Goal: Book appointment/travel/reservation

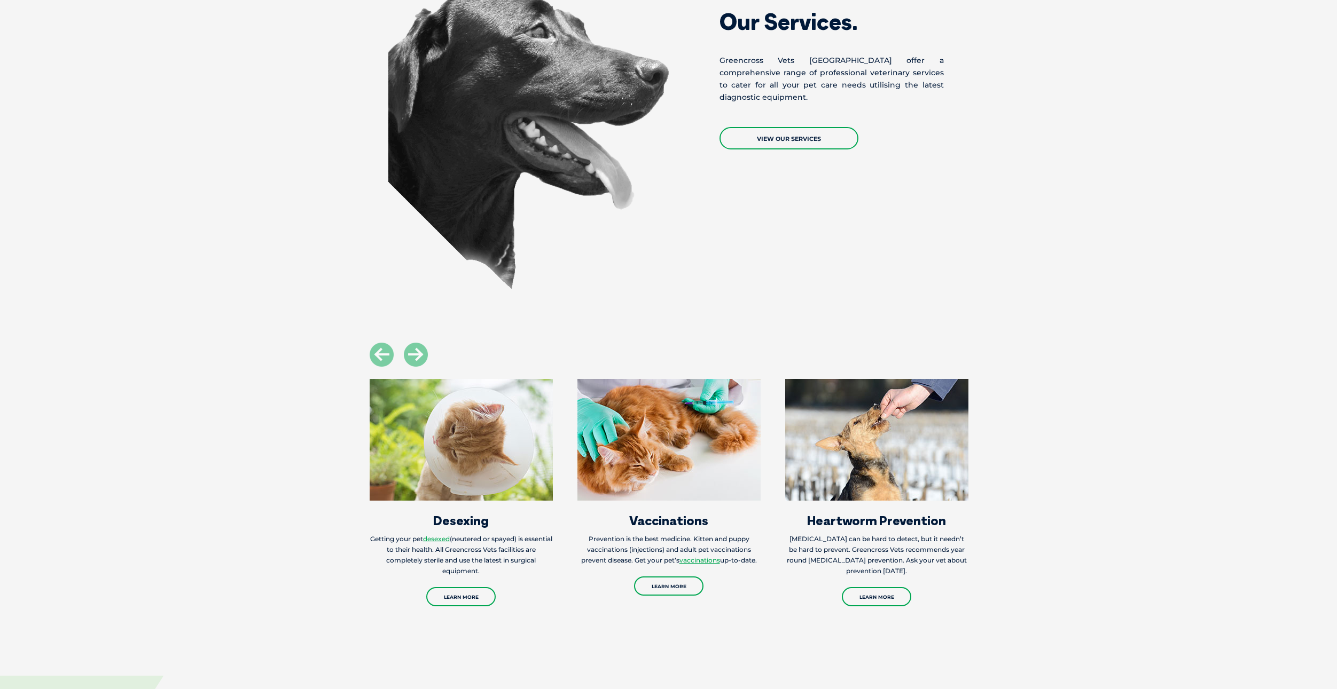
scroll to position [1495, 0]
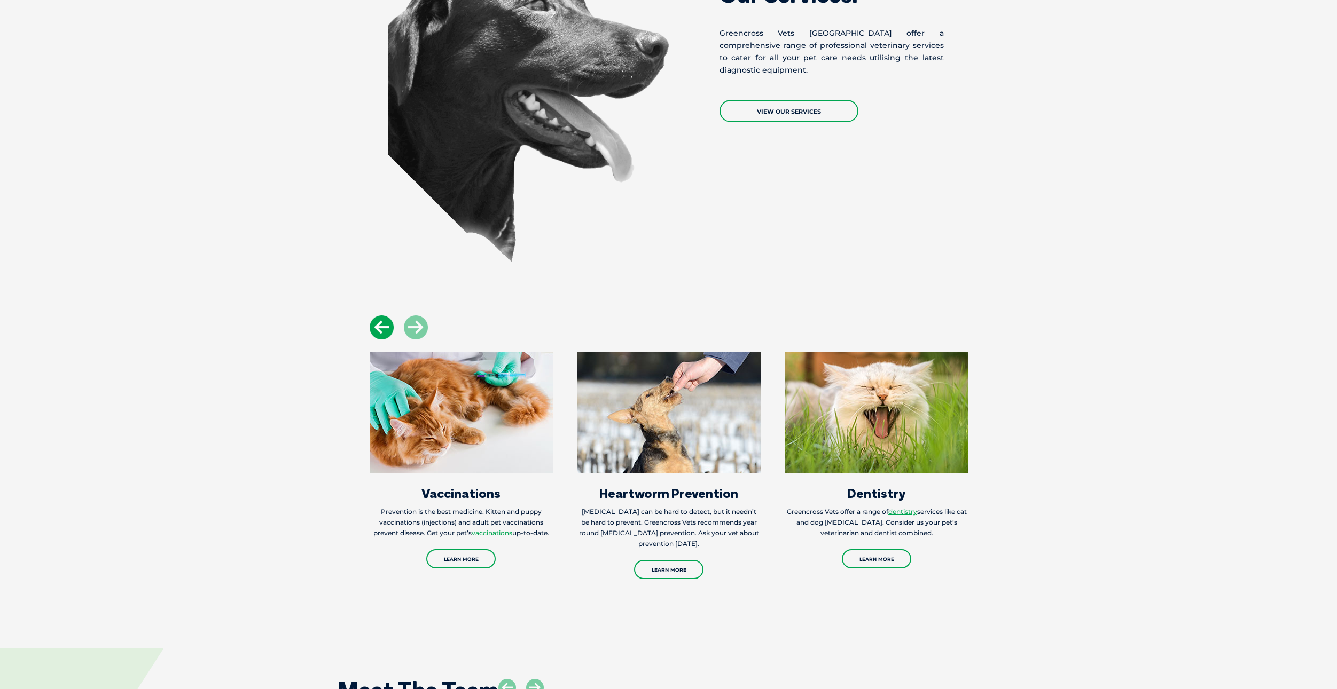
click at [381, 325] on icon at bounding box center [382, 328] width 24 height 24
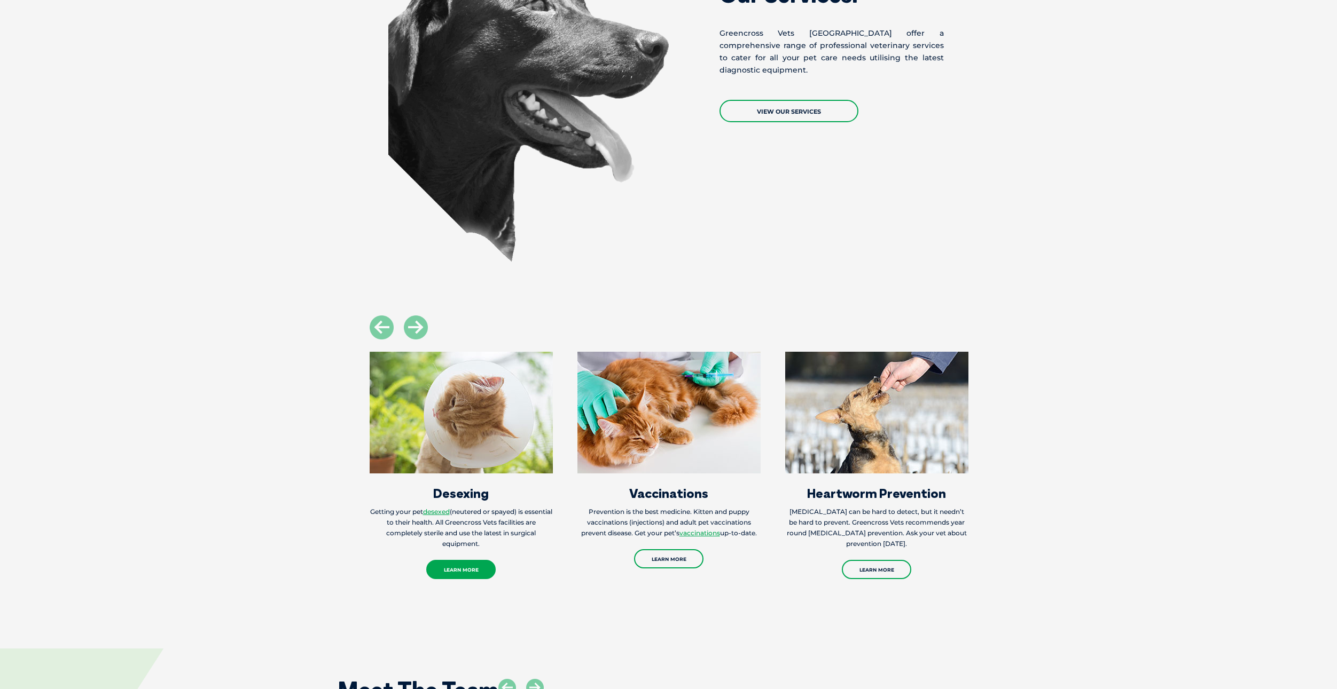
click at [471, 560] on link "Learn More" at bounding box center [460, 569] width 69 height 19
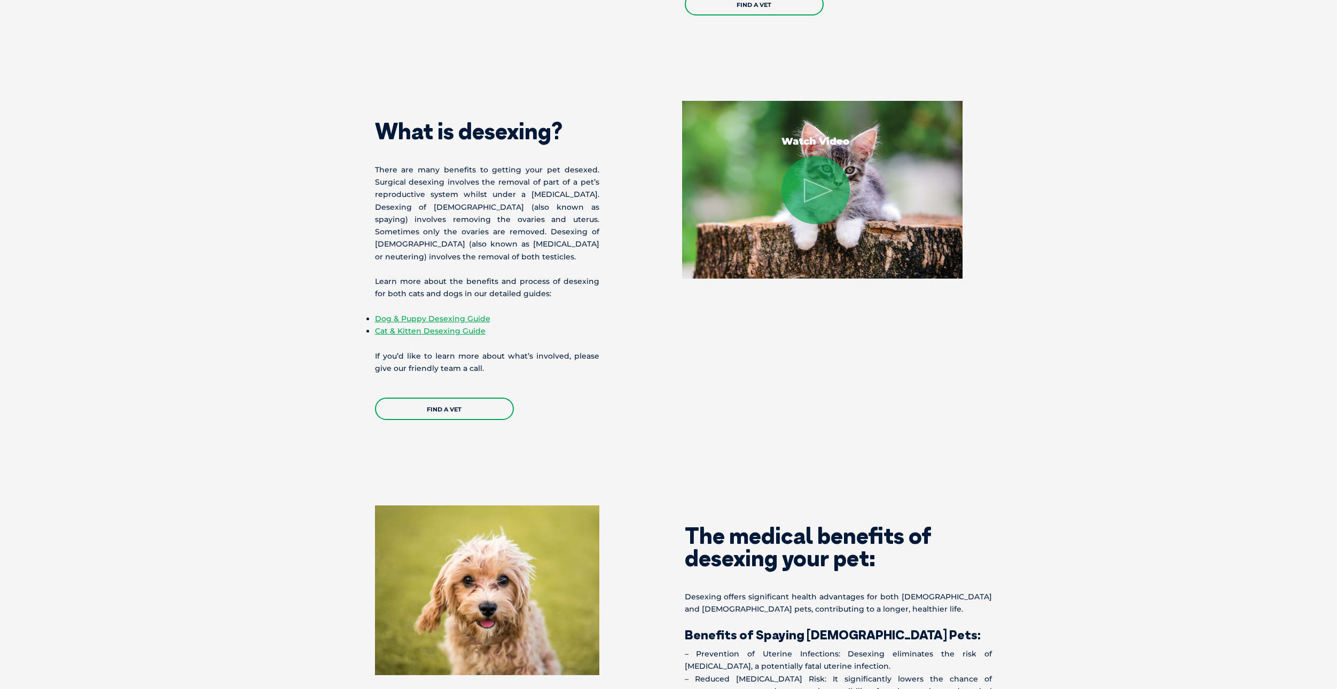
scroll to position [908, 0]
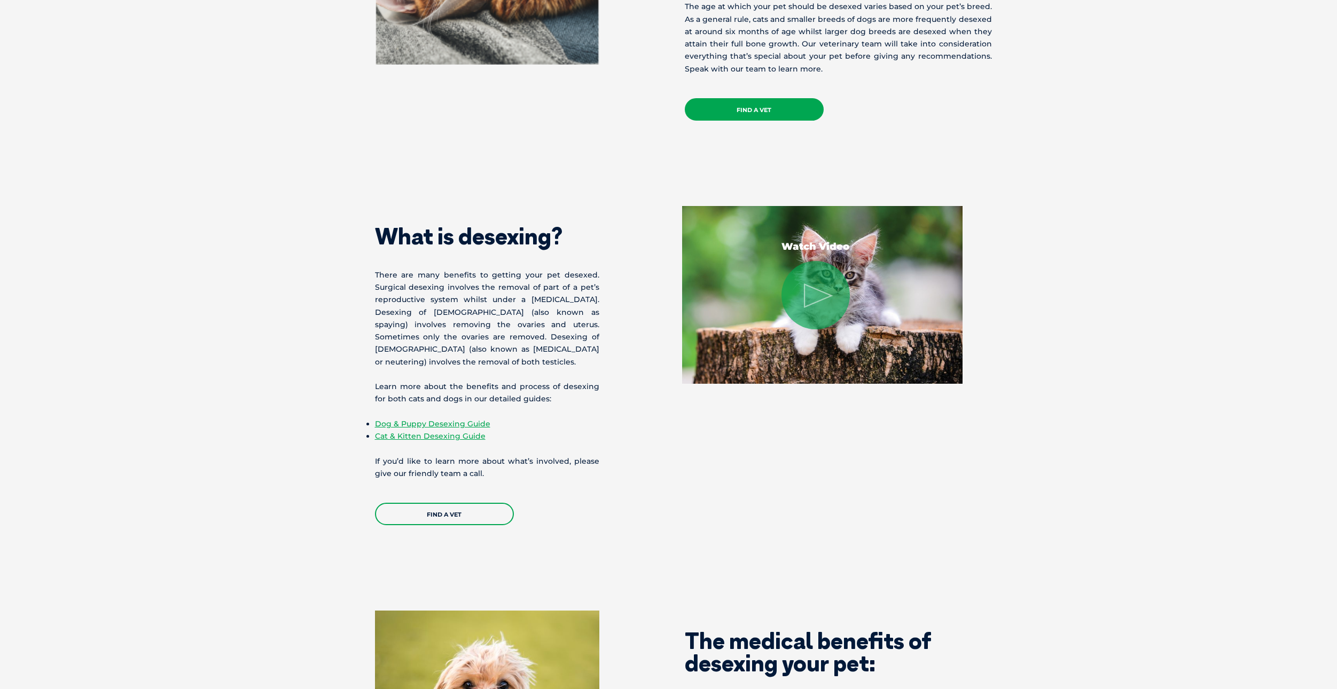
click at [731, 106] on link "Find a Vet" at bounding box center [754, 109] width 139 height 22
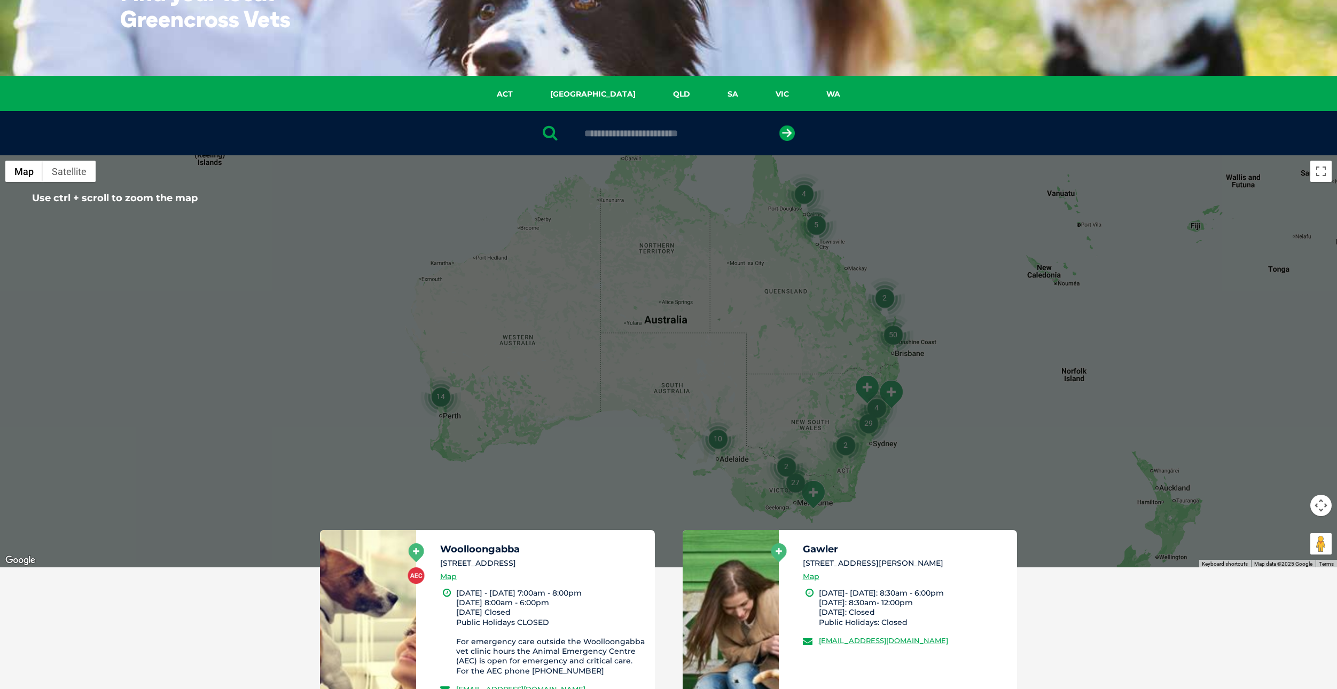
scroll to position [107, 0]
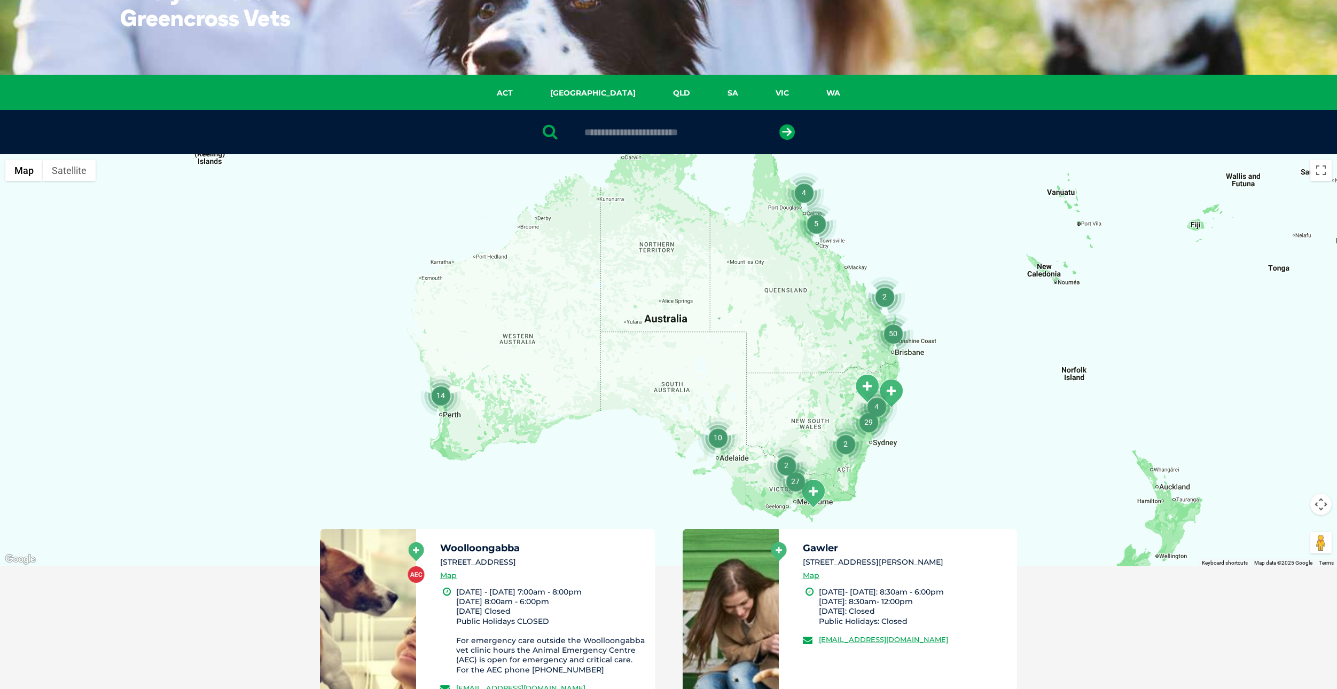
click at [673, 139] on div at bounding box center [668, 132] width 1337 height 44
click at [676, 130] on input "text" at bounding box center [668, 132] width 179 height 11
type input "****"
click at [782, 133] on icon "submit" at bounding box center [786, 131] width 15 height 15
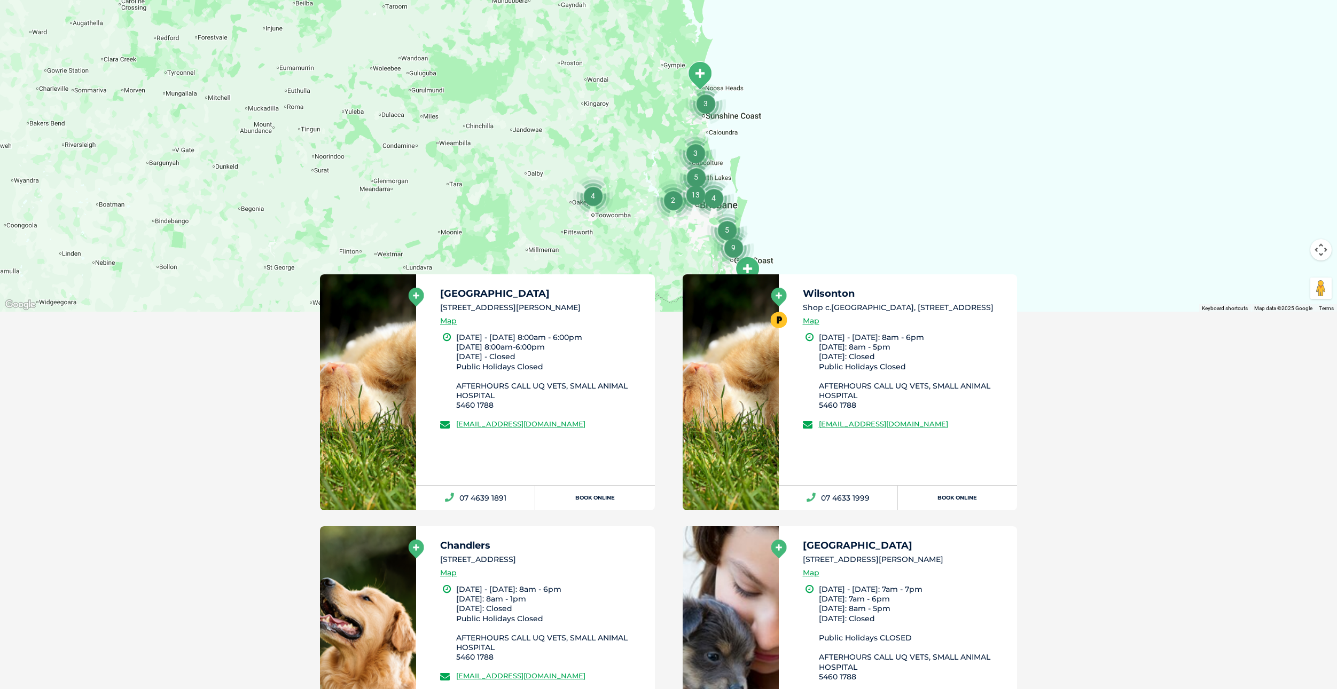
scroll to position [368, 0]
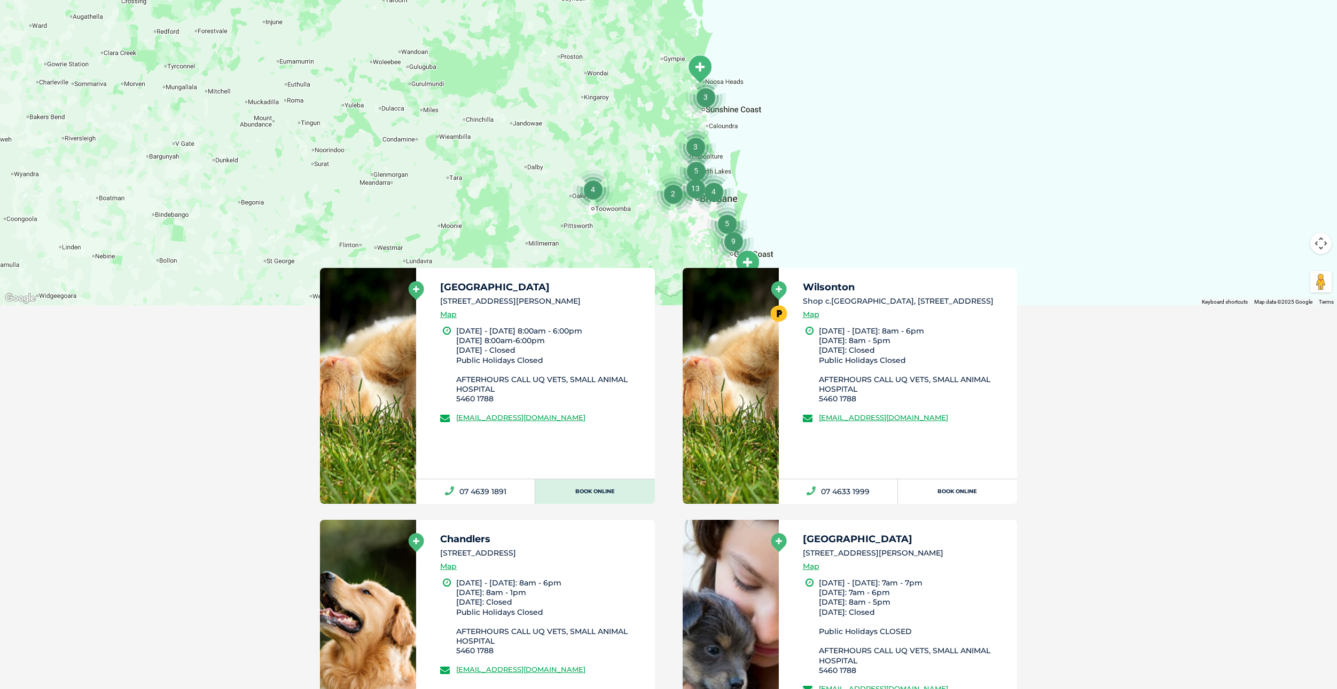
click at [601, 494] on link "Book Online" at bounding box center [594, 492] width 119 height 25
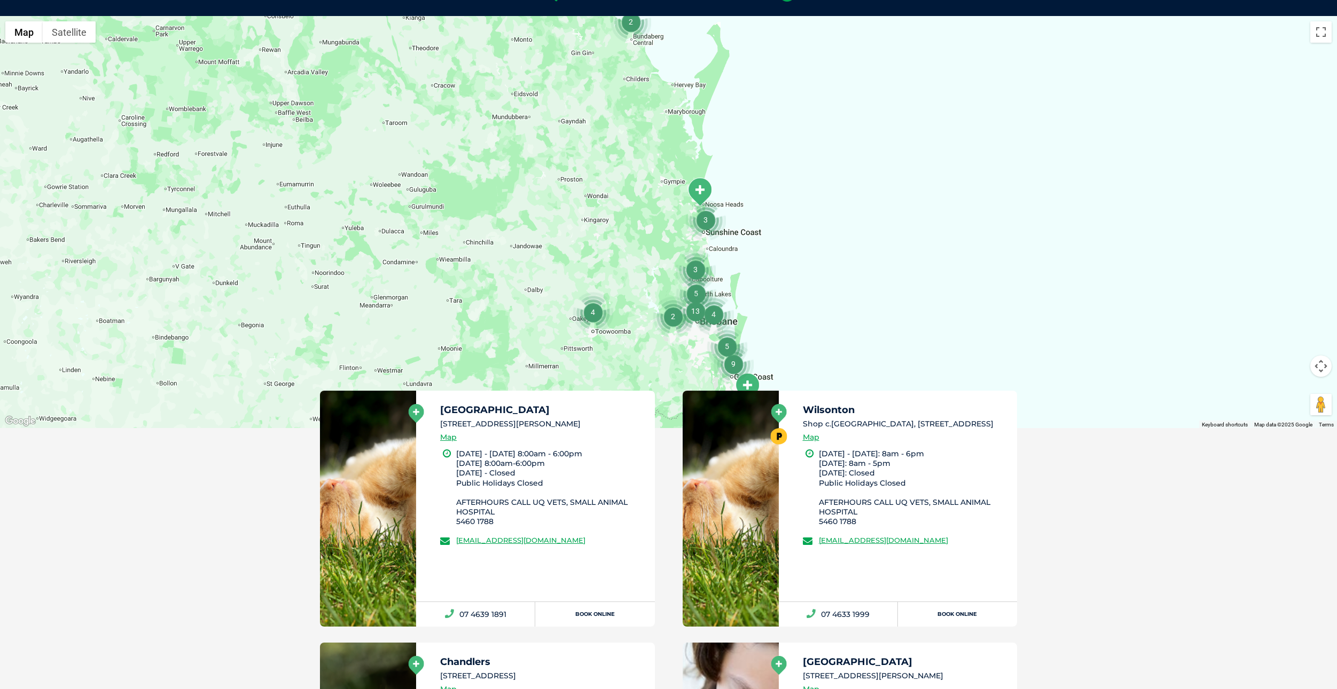
click at [920, 284] on div at bounding box center [668, 222] width 1337 height 412
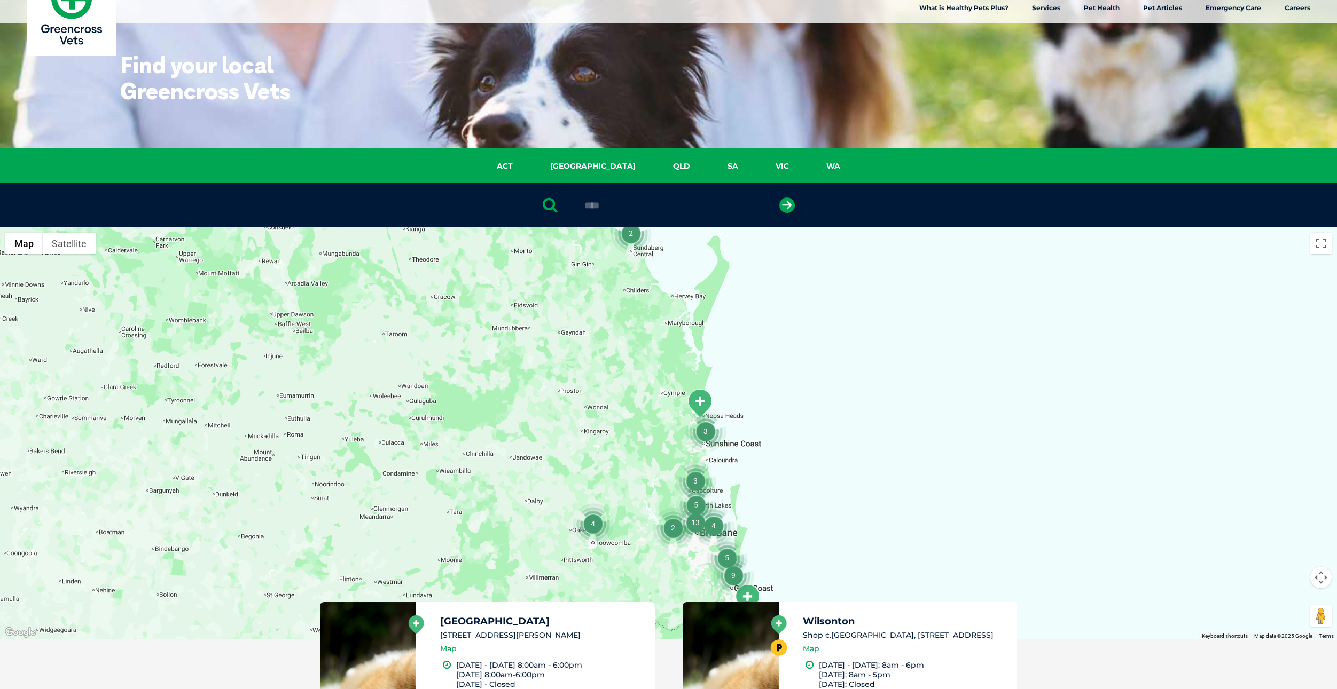
scroll to position [0, 0]
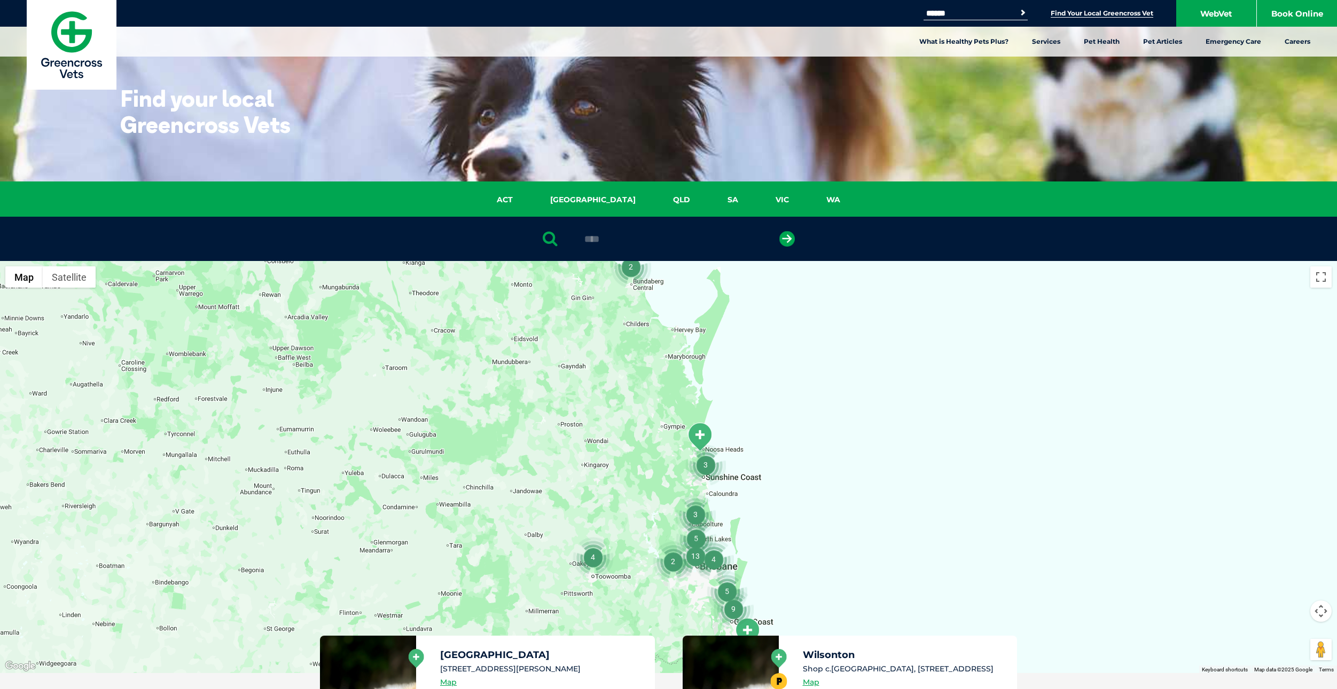
click at [920, 436] on div at bounding box center [668, 467] width 1337 height 412
click at [767, 17] on div "Search for: Search Find Your Local Greencross Vet WebVet Book Online" at bounding box center [668, 13] width 1337 height 27
click at [767, 42] on nav "What is Healthy Pets Plus? Services Preventive Care Wellness Dental Checks [MED…" at bounding box center [668, 42] width 1337 height 30
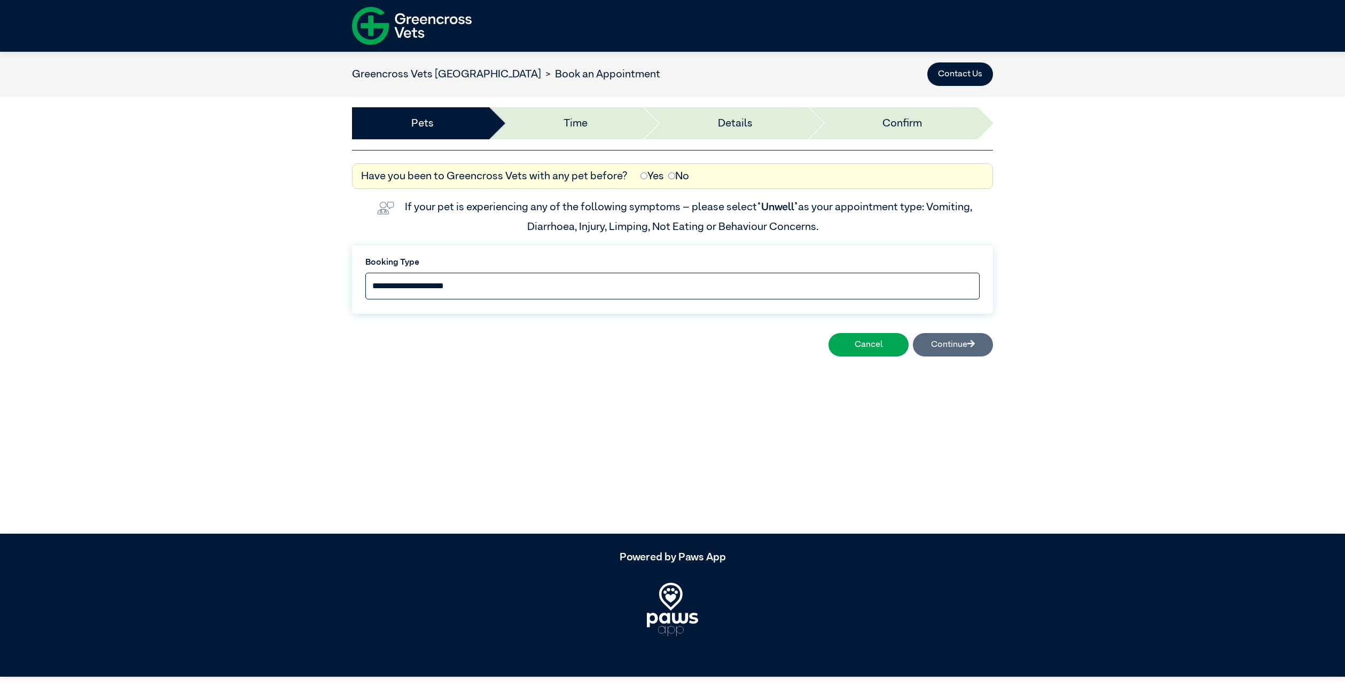
click at [559, 295] on select "**********" at bounding box center [672, 286] width 614 height 27
click at [519, 286] on select "**********" at bounding box center [672, 286] width 614 height 27
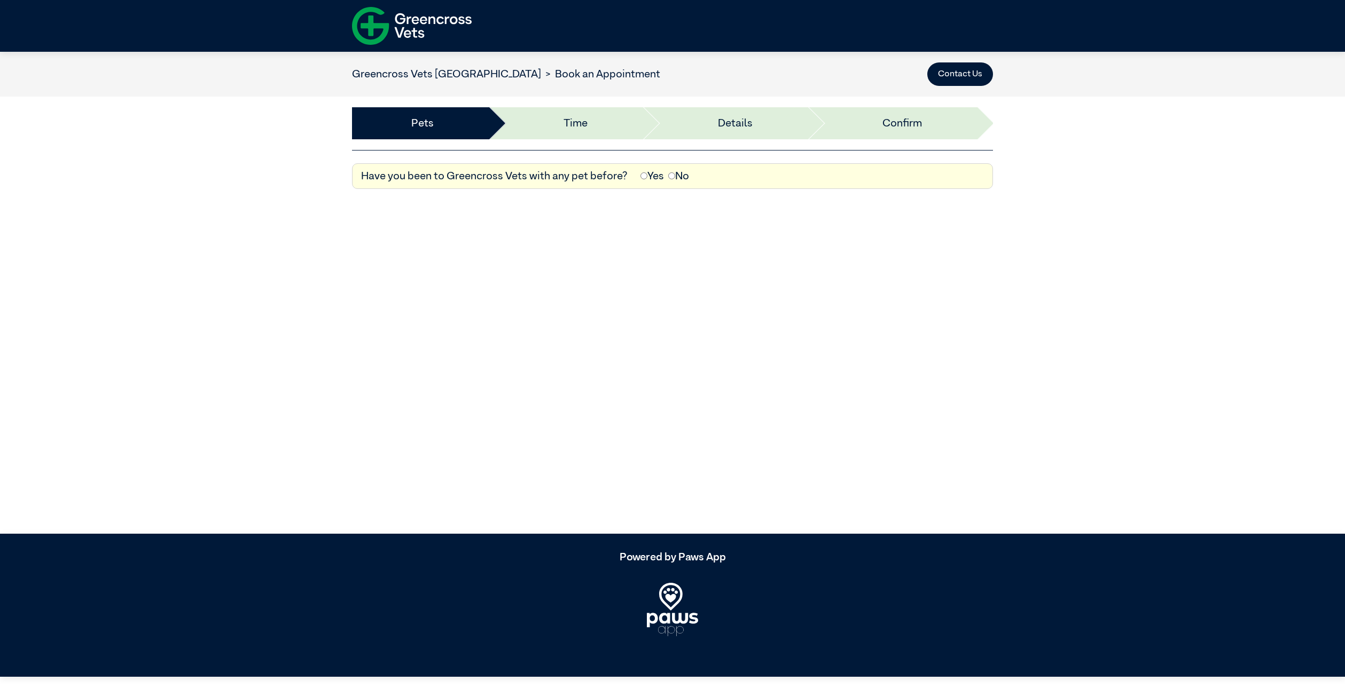
drag, startPoint x: 524, startPoint y: 283, endPoint x: 528, endPoint y: 277, distance: 7.7
click at [410, 23] on img at bounding box center [412, 26] width 120 height 46
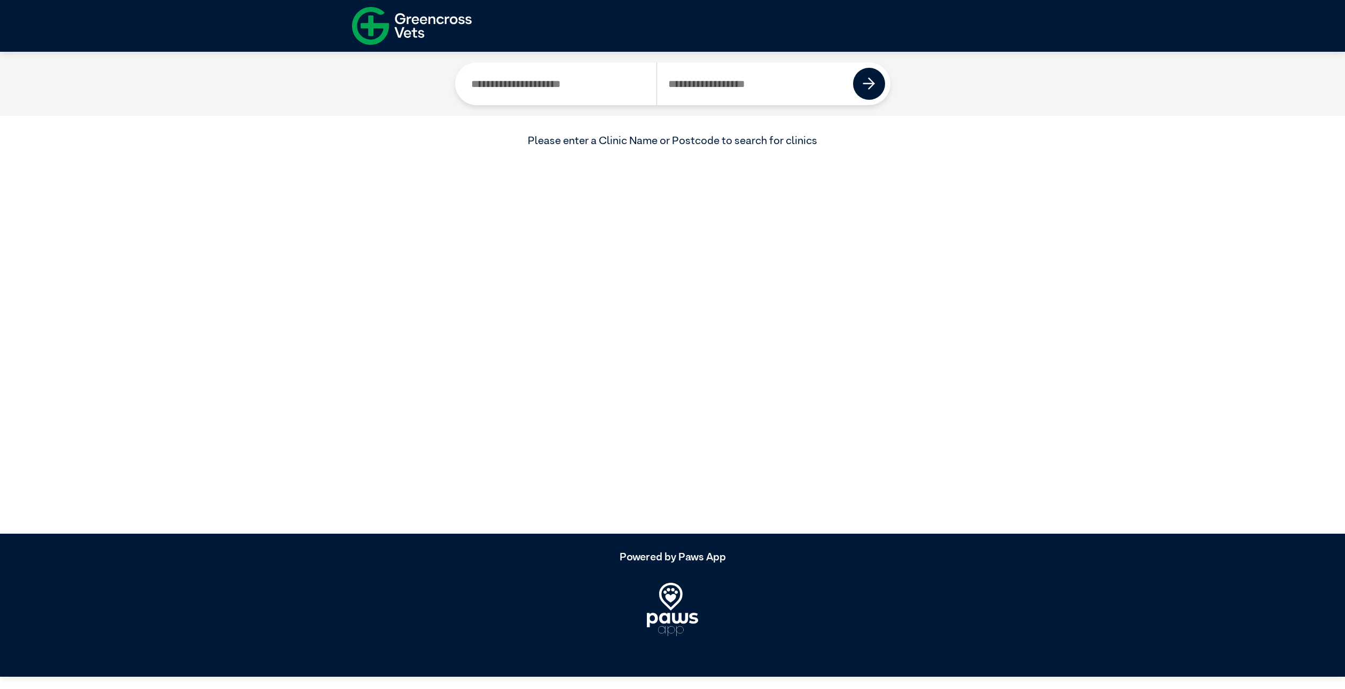
click at [375, 27] on img at bounding box center [412, 26] width 120 height 46
click at [463, 33] on img at bounding box center [412, 26] width 120 height 46
click at [407, 30] on img at bounding box center [412, 26] width 120 height 46
click at [363, 175] on article "Current Location Please enter a Clinic Name or Postcode to search for clinics" at bounding box center [672, 293] width 1345 height 483
click at [400, 27] on img at bounding box center [412, 26] width 120 height 46
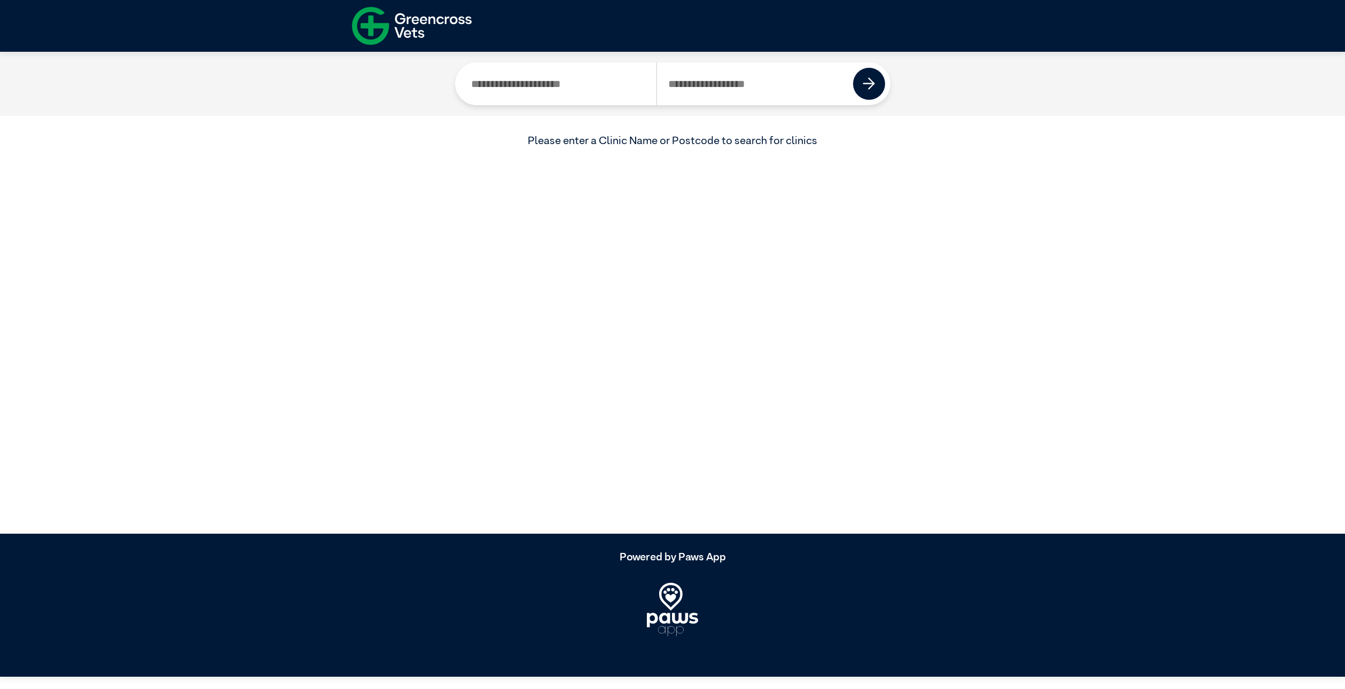
drag, startPoint x: 399, startPoint y: 27, endPoint x: 373, endPoint y: 38, distance: 28.5
